Goal: Task Accomplishment & Management: Manage account settings

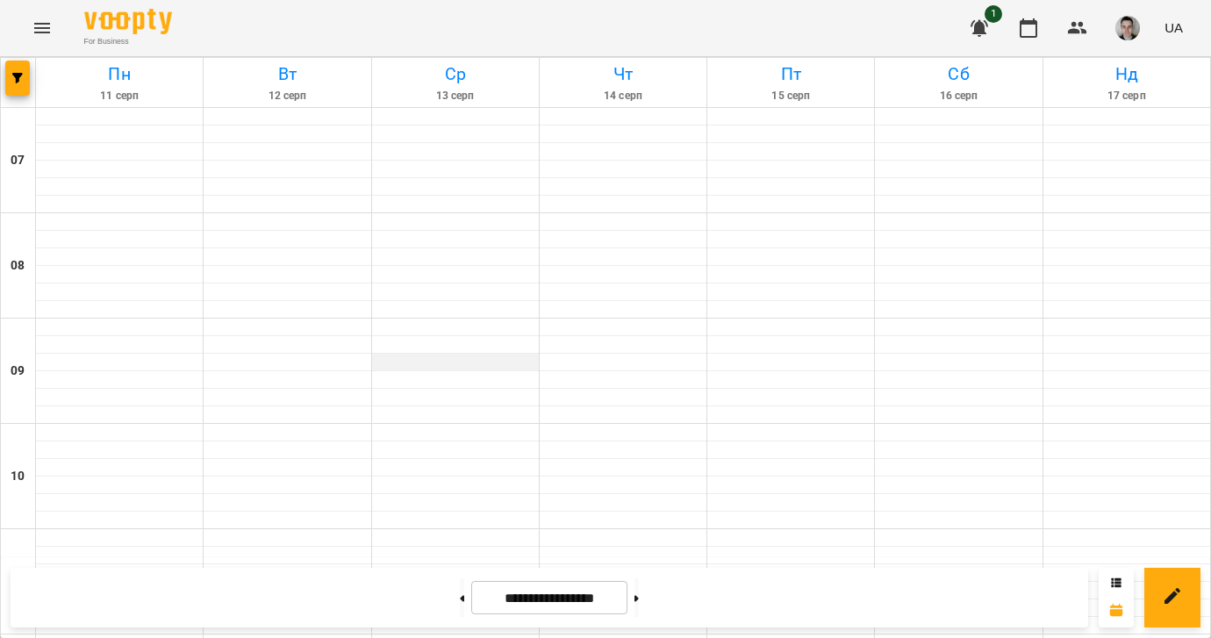
scroll to position [1154, 0]
click at [639, 597] on button at bounding box center [636, 597] width 4 height 39
type input "**********"
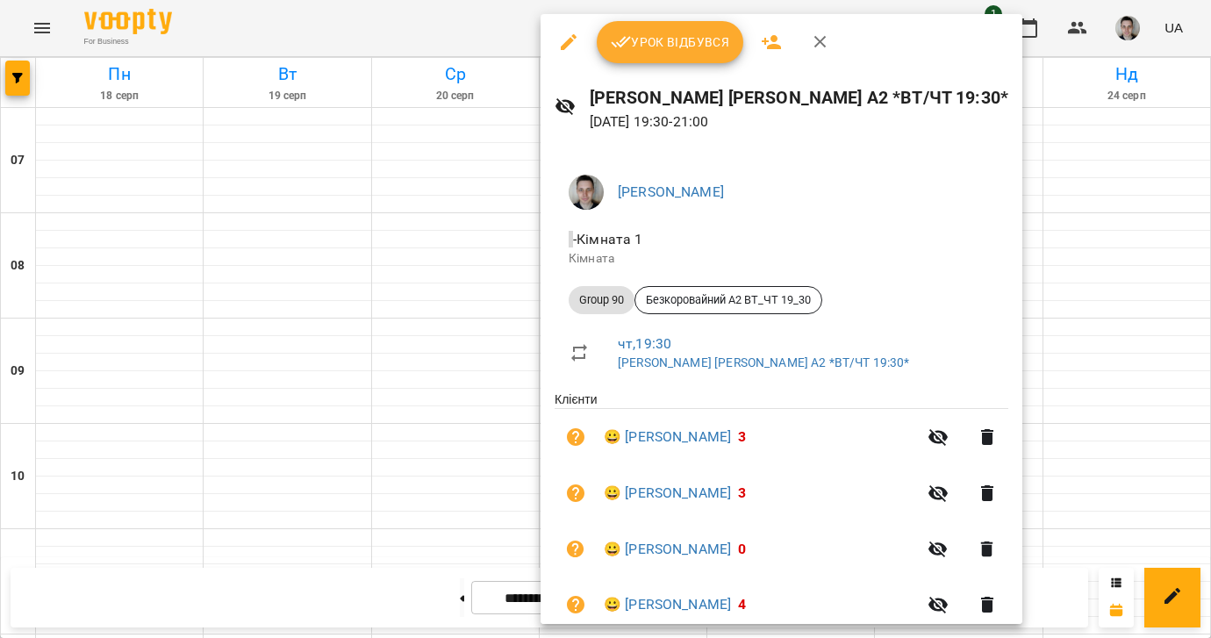
click at [441, 319] on div at bounding box center [605, 319] width 1211 height 638
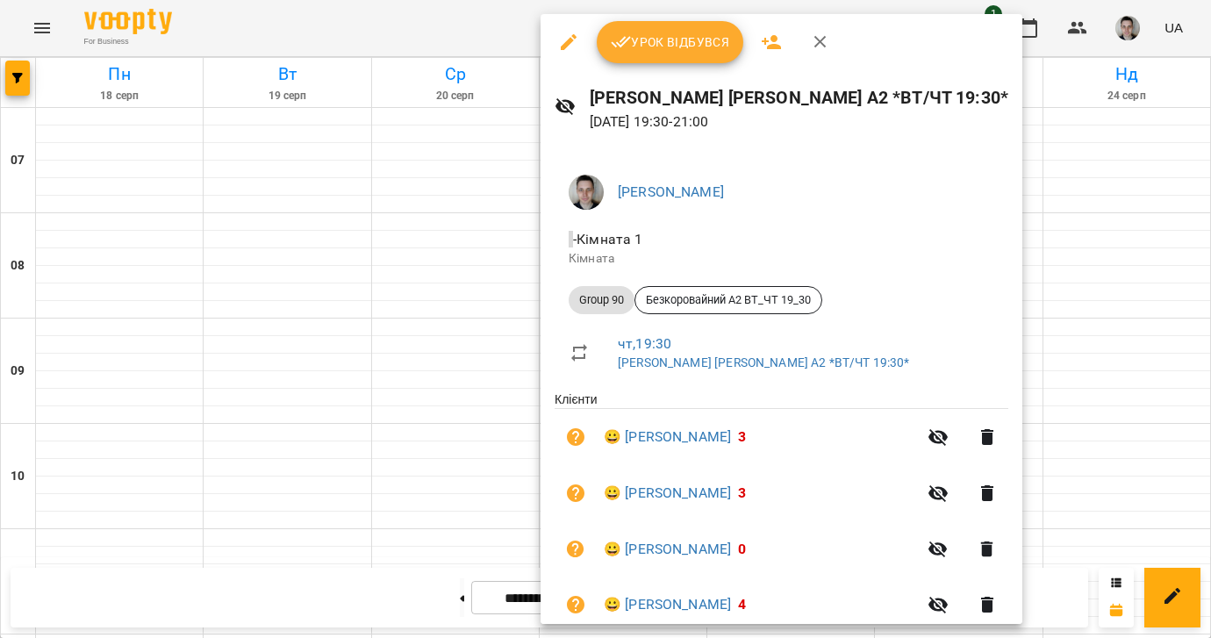
click at [625, 40] on icon "button" at bounding box center [621, 42] width 20 height 11
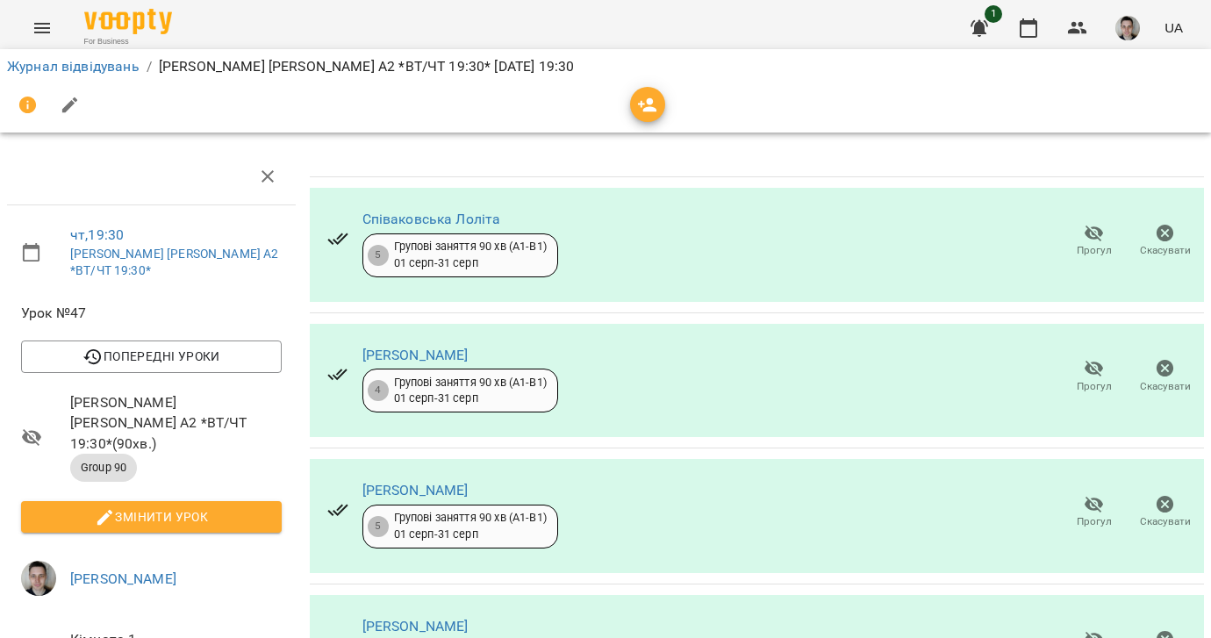
scroll to position [163, 0]
click at [1101, 361] on icon "button" at bounding box center [1094, 369] width 19 height 17
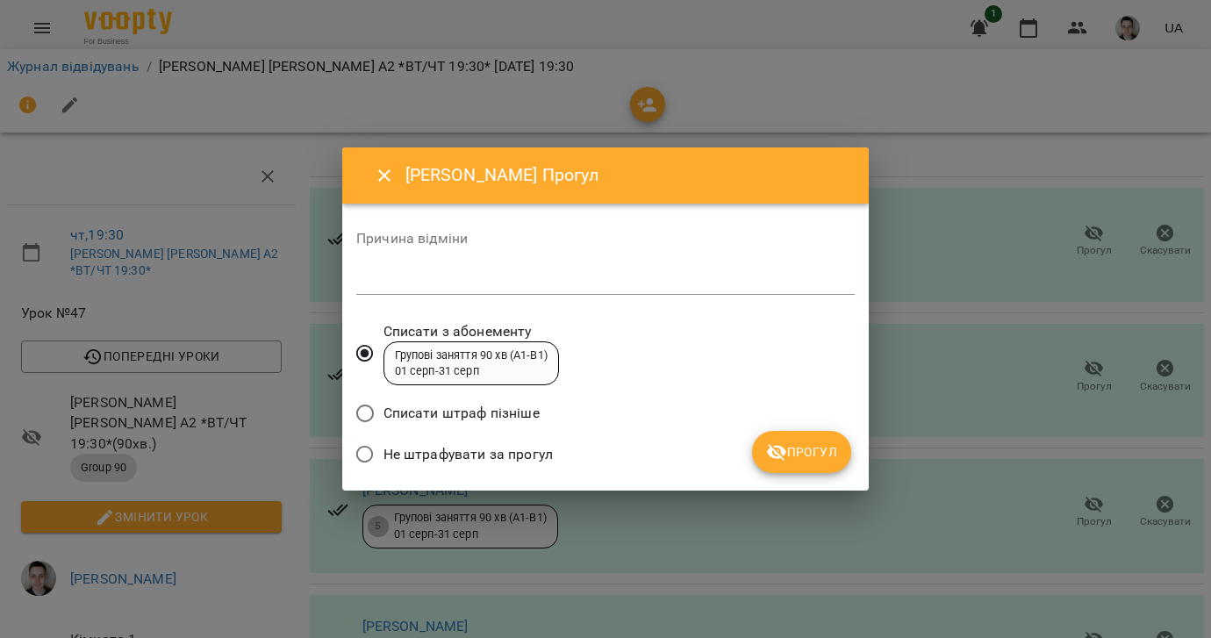
click at [498, 462] on span "Не штрафувати за прогул" at bounding box center [467, 454] width 169 height 21
click at [828, 452] on span "Прогул" at bounding box center [801, 451] width 71 height 21
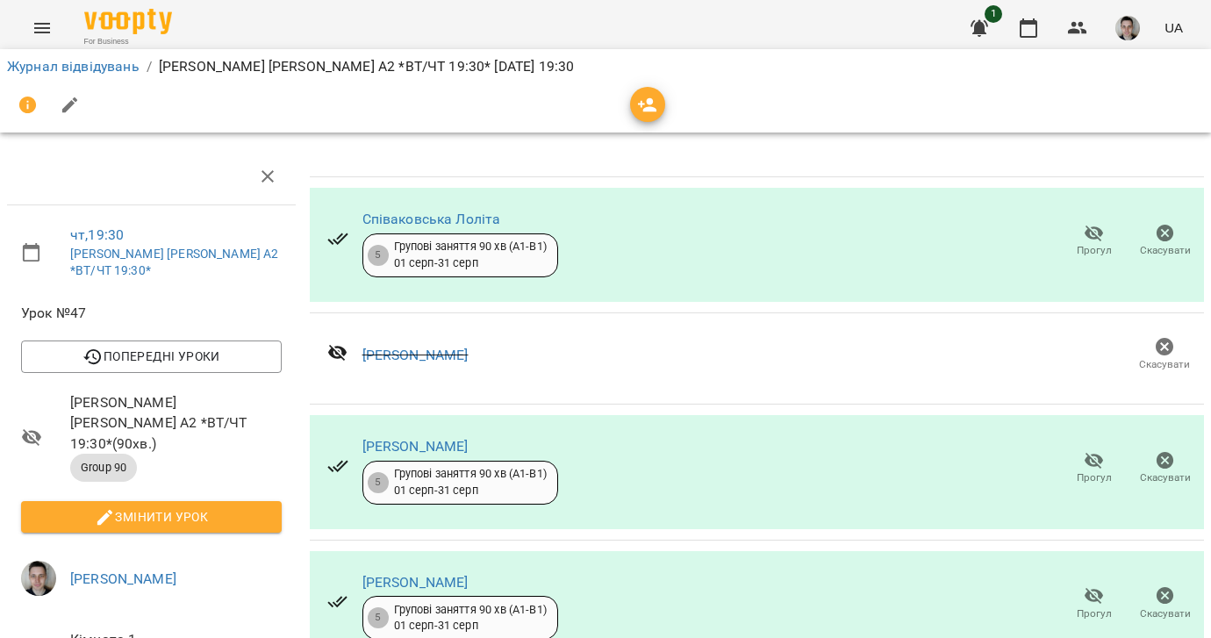
scroll to position [466, 0]
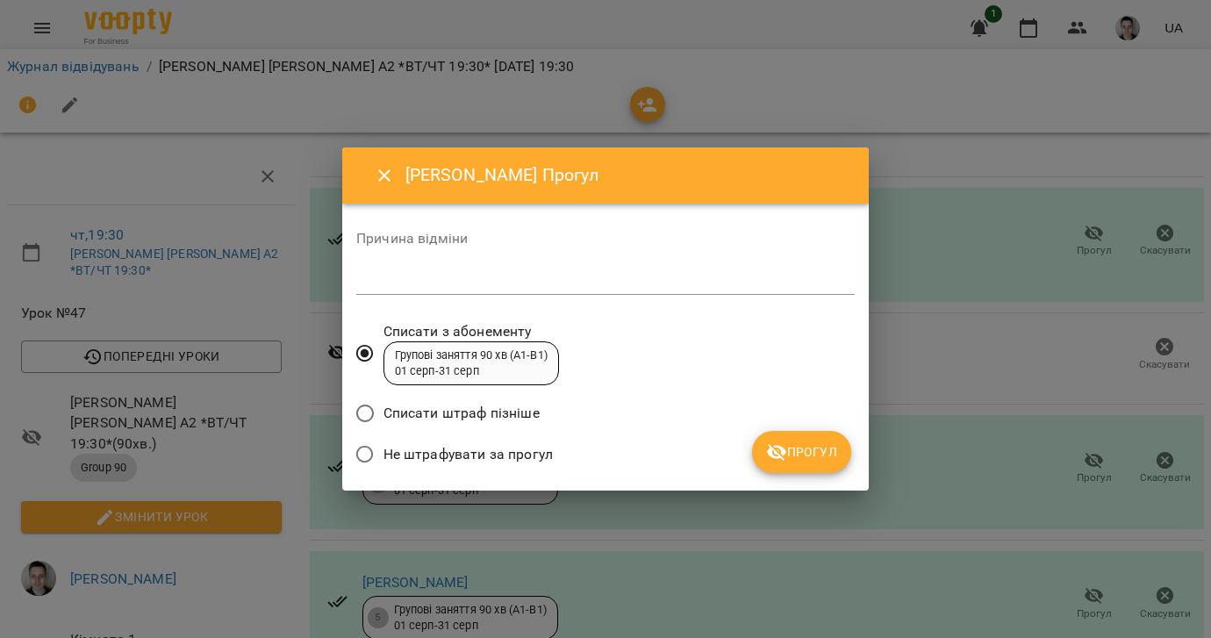
click at [524, 462] on span "Не штрафувати за прогул" at bounding box center [467, 454] width 169 height 21
click at [835, 449] on span "Прогул" at bounding box center [801, 451] width 71 height 21
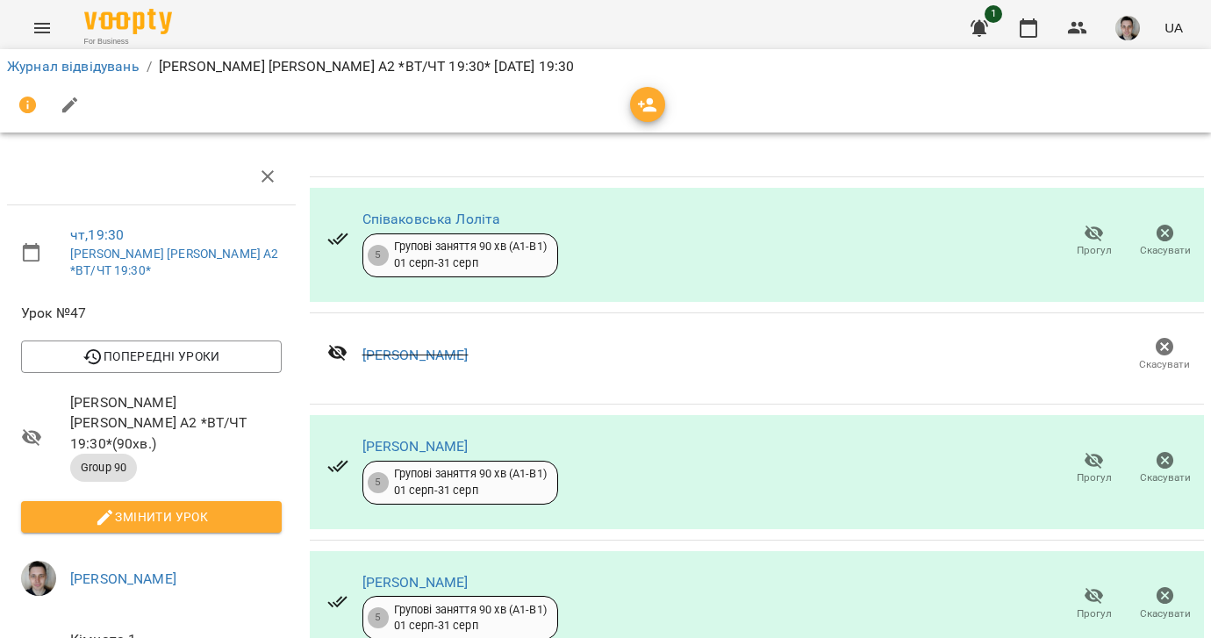
scroll to position [126, 0]
click at [107, 507] on icon "button" at bounding box center [105, 517] width 21 height 21
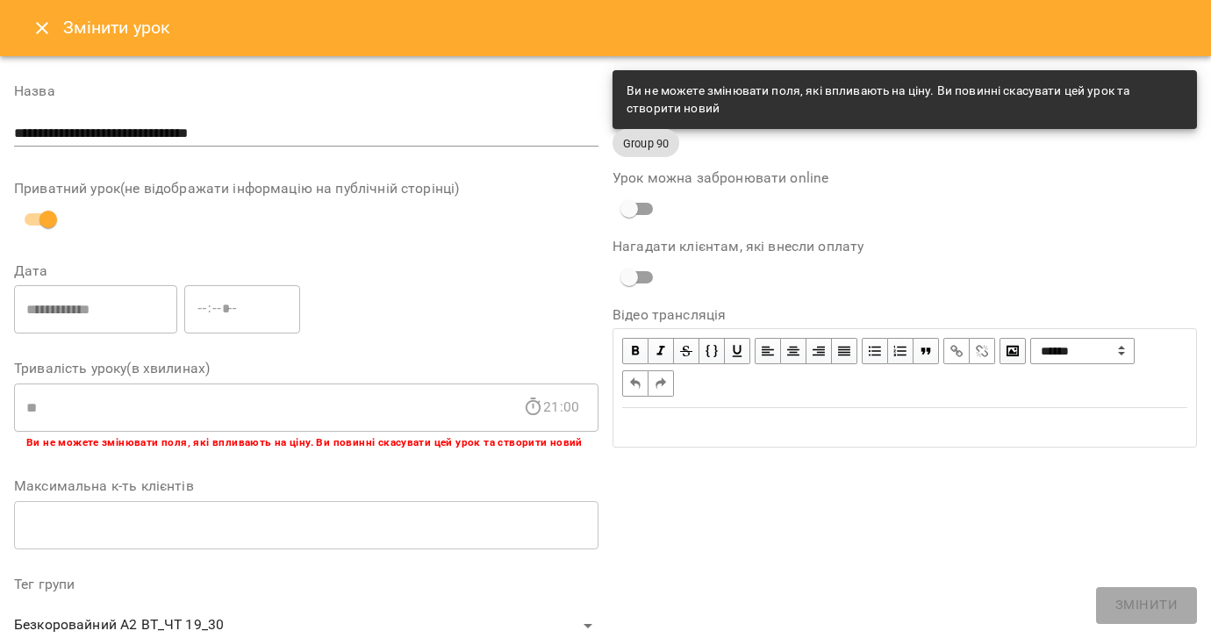
scroll to position [561, 0]
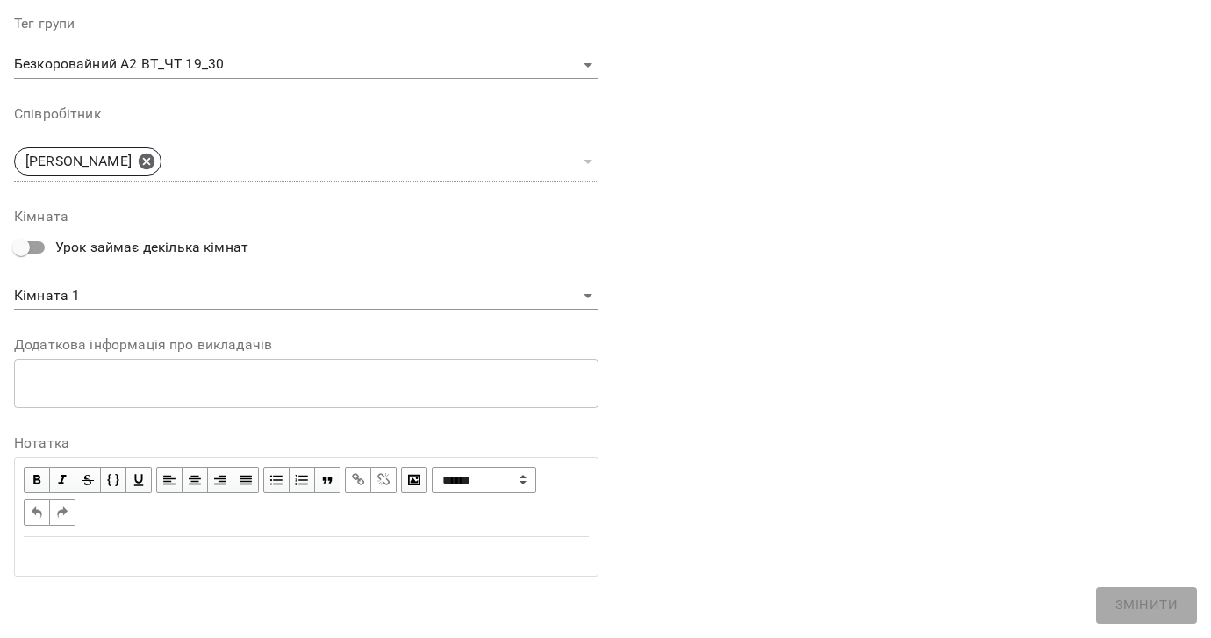
click at [180, 571] on div "Edit text" at bounding box center [306, 556] width 581 height 37
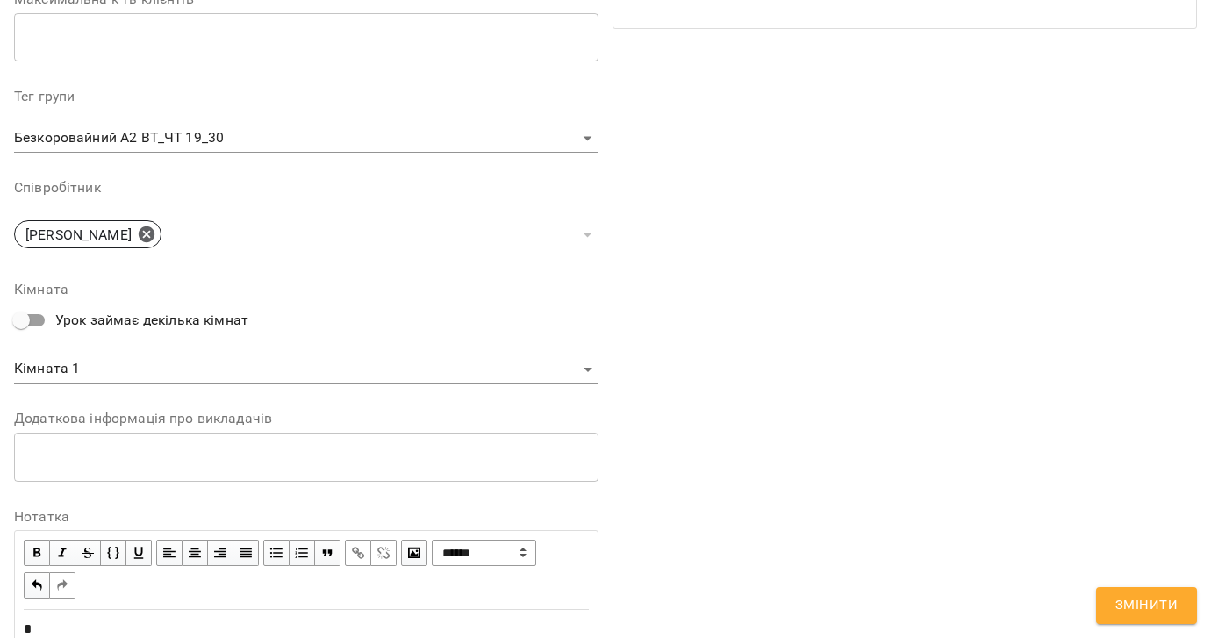
scroll to position [634, 0]
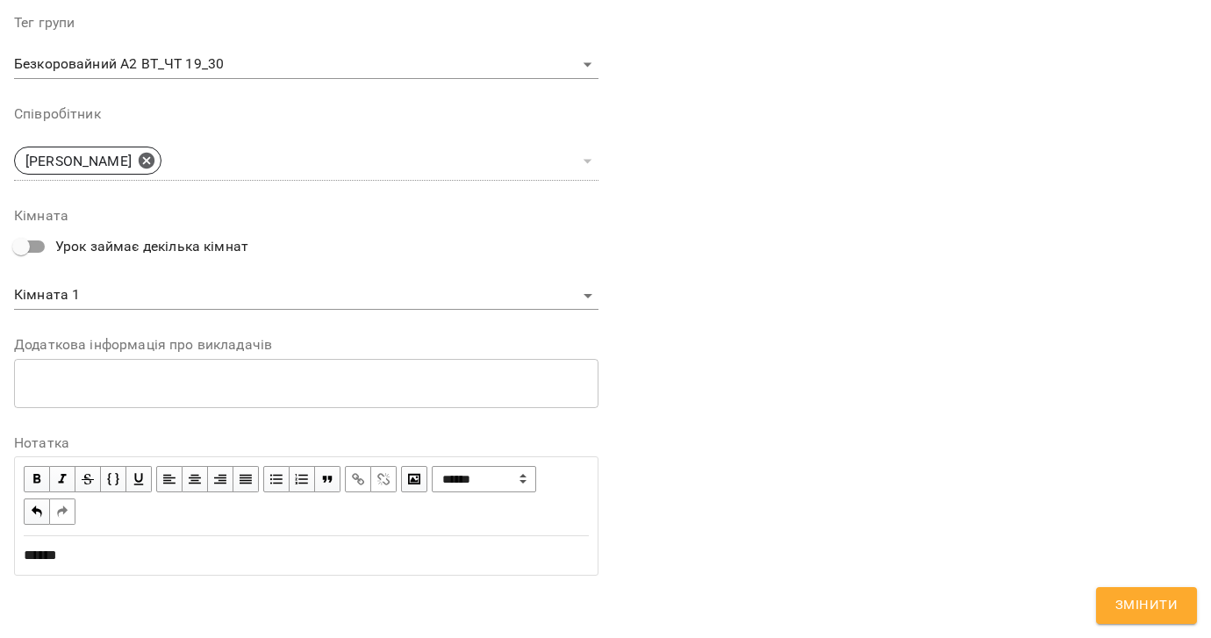
click at [1138, 600] on span "Змінити" at bounding box center [1146, 605] width 62 height 23
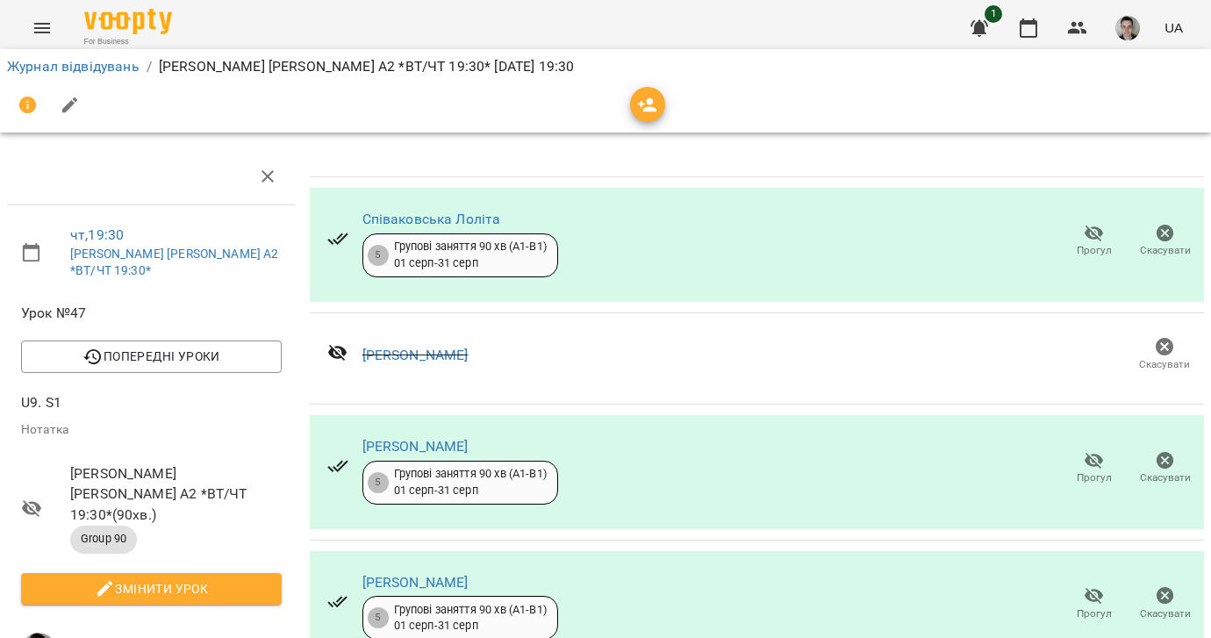
scroll to position [0, 0]
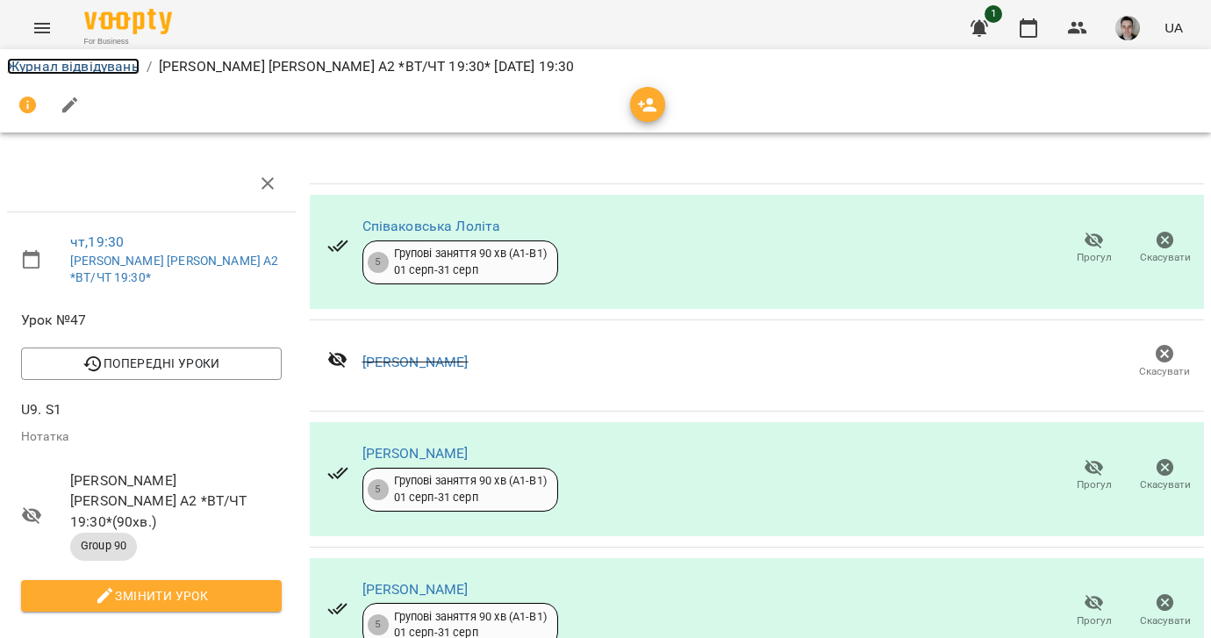
click at [77, 66] on link "Журнал відвідувань" at bounding box center [73, 66] width 133 height 17
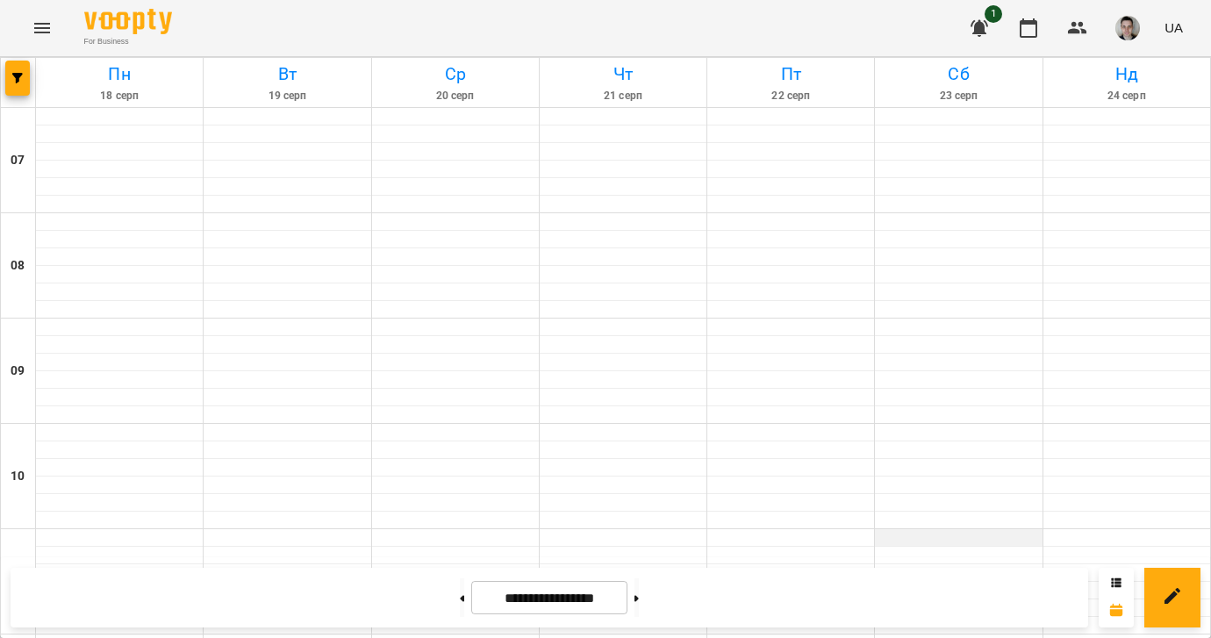
scroll to position [1234, 0]
select select "**********"
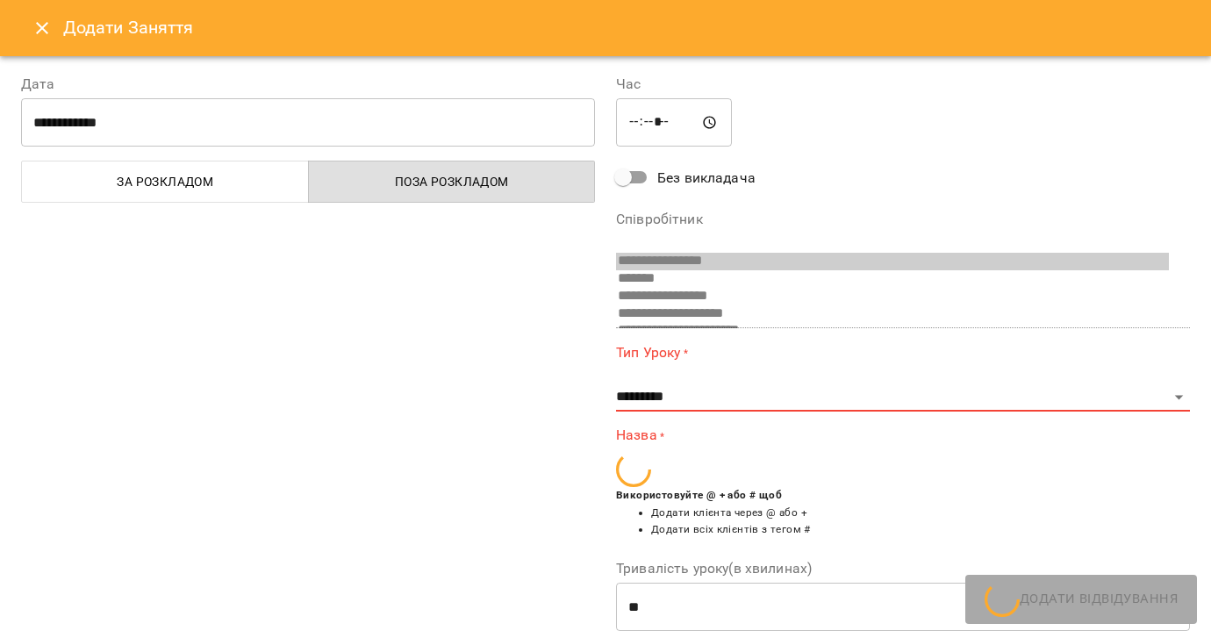
scroll to position [11, 0]
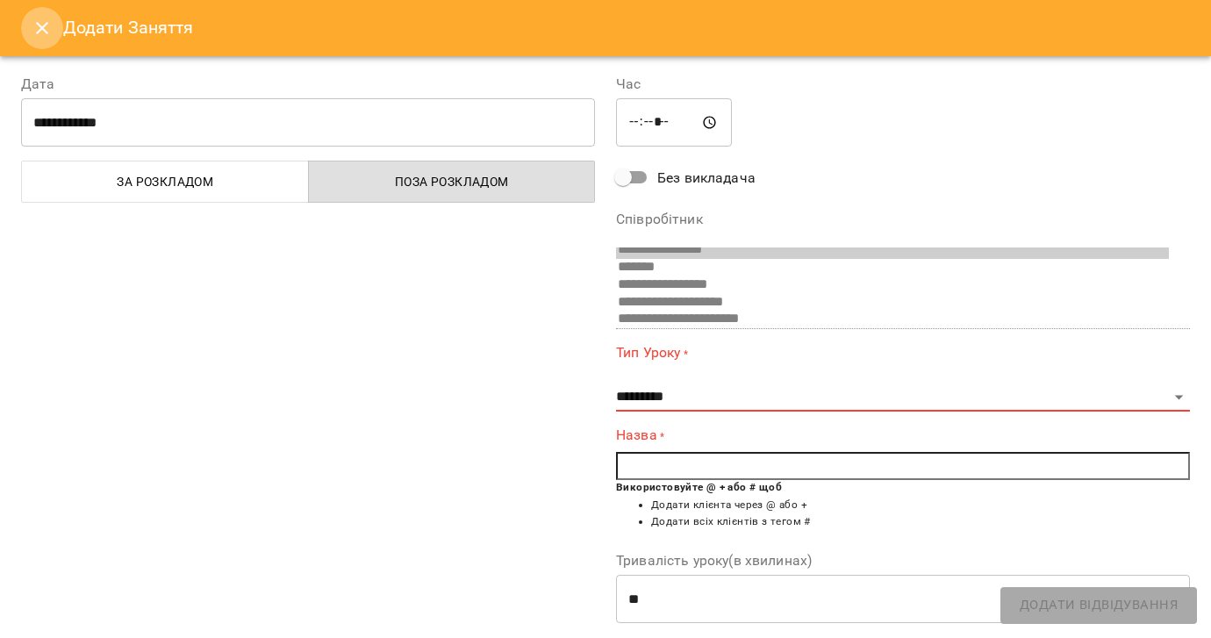
click at [38, 31] on icon "Close" at bounding box center [42, 28] width 12 height 12
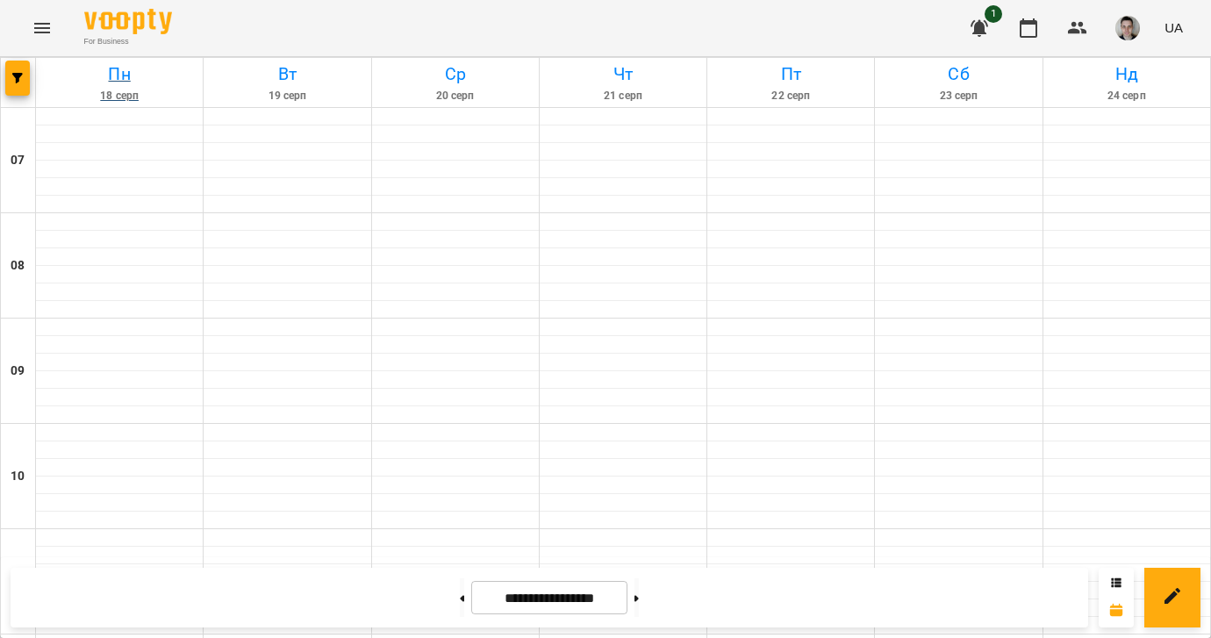
scroll to position [0, 0]
